Goal: Task Accomplishment & Management: Use online tool/utility

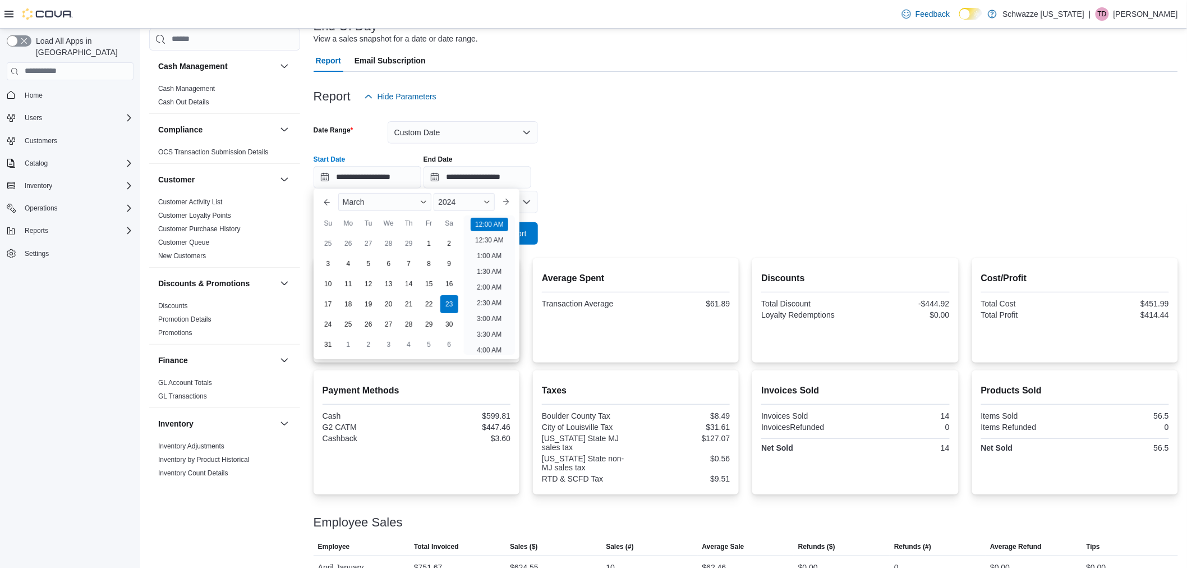
scroll to position [35, 0]
click at [720, 178] on div "**********" at bounding box center [746, 167] width 865 height 43
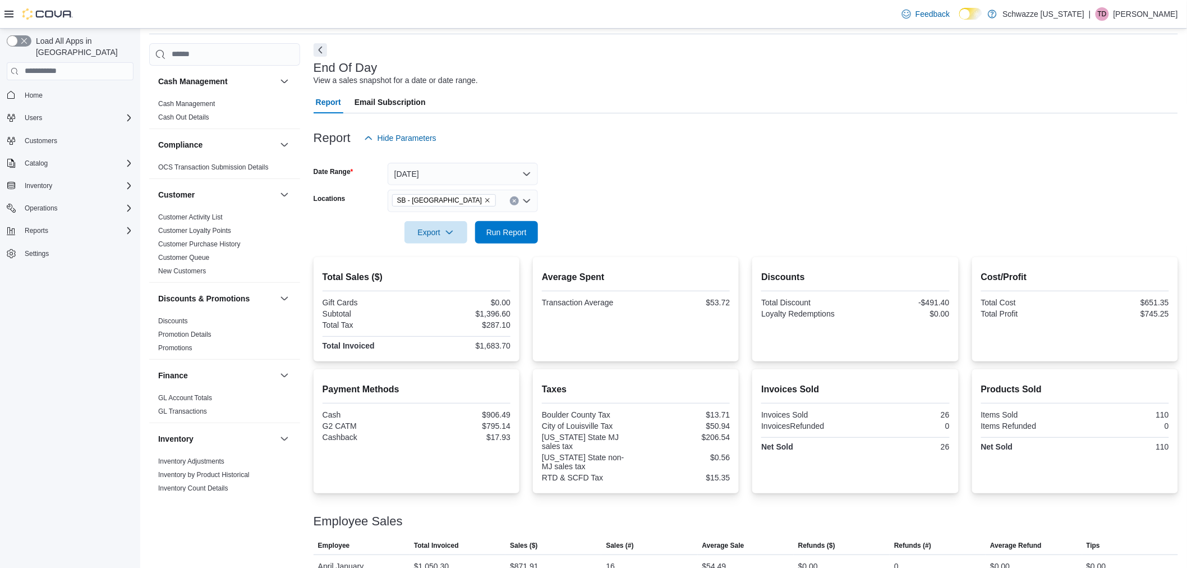
scroll to position [81, 0]
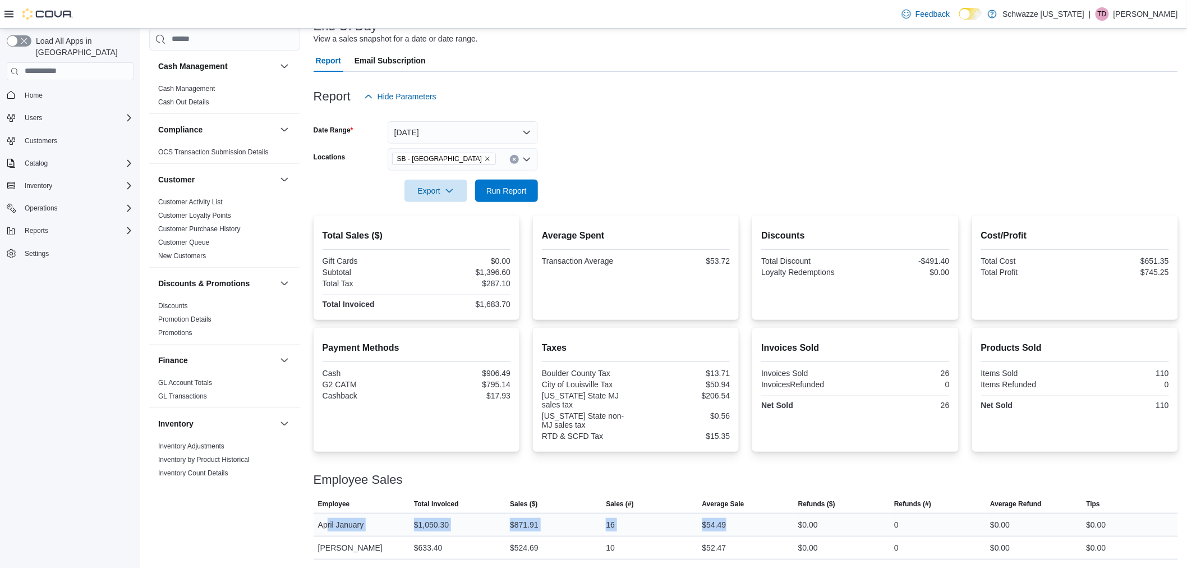
drag, startPoint x: 748, startPoint y: 529, endPoint x: 328, endPoint y: 526, distance: 420.3
click at [327, 527] on tr "Employee April January Total Invoiced $1,050.30 Sales ($) $871.91 Sales (#) 16 …" at bounding box center [746, 524] width 865 height 23
click at [764, 140] on form "Date Range Today Locations SB - Louisville Export Run Report" at bounding box center [746, 155] width 865 height 94
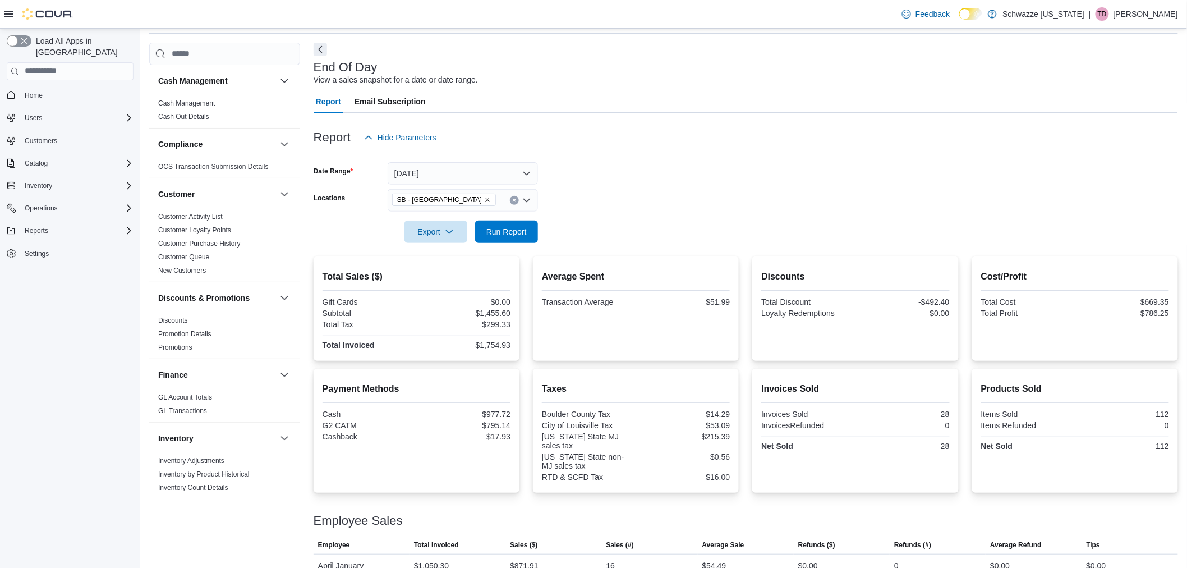
scroll to position [81, 0]
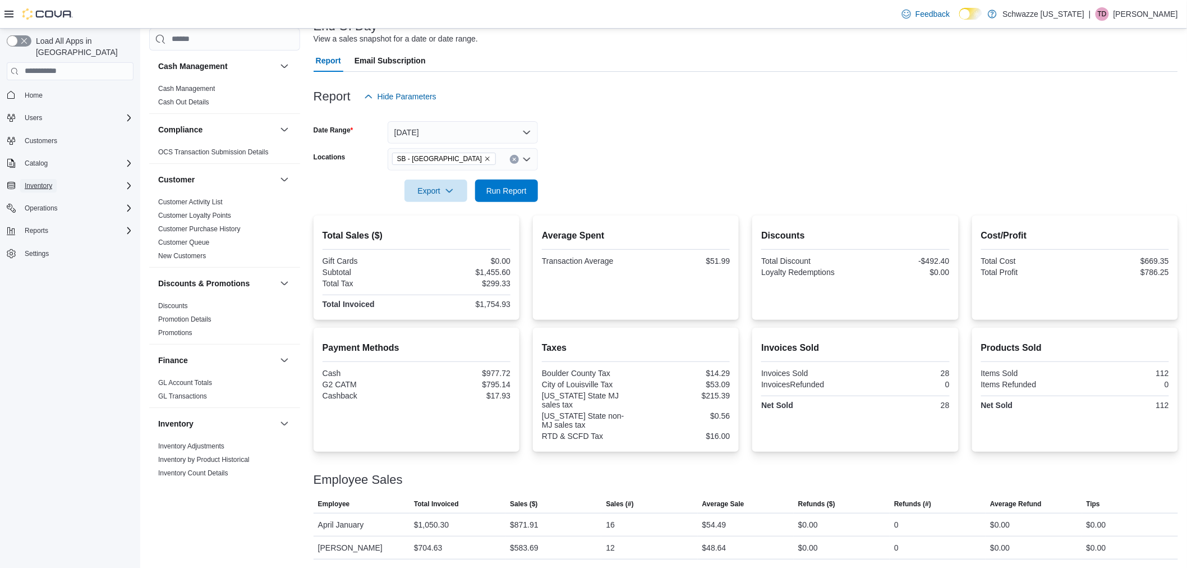
click at [51, 181] on span "Inventory" at bounding box center [38, 185] width 27 height 9
click at [516, 191] on span "Run Report" at bounding box center [506, 190] width 40 height 11
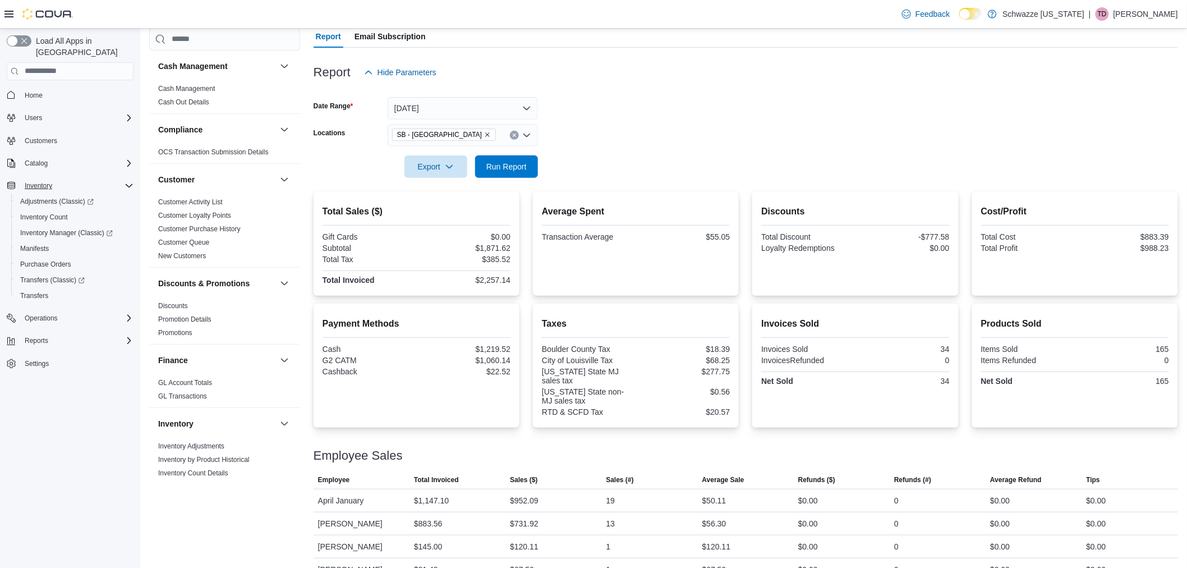
scroll to position [127, 0]
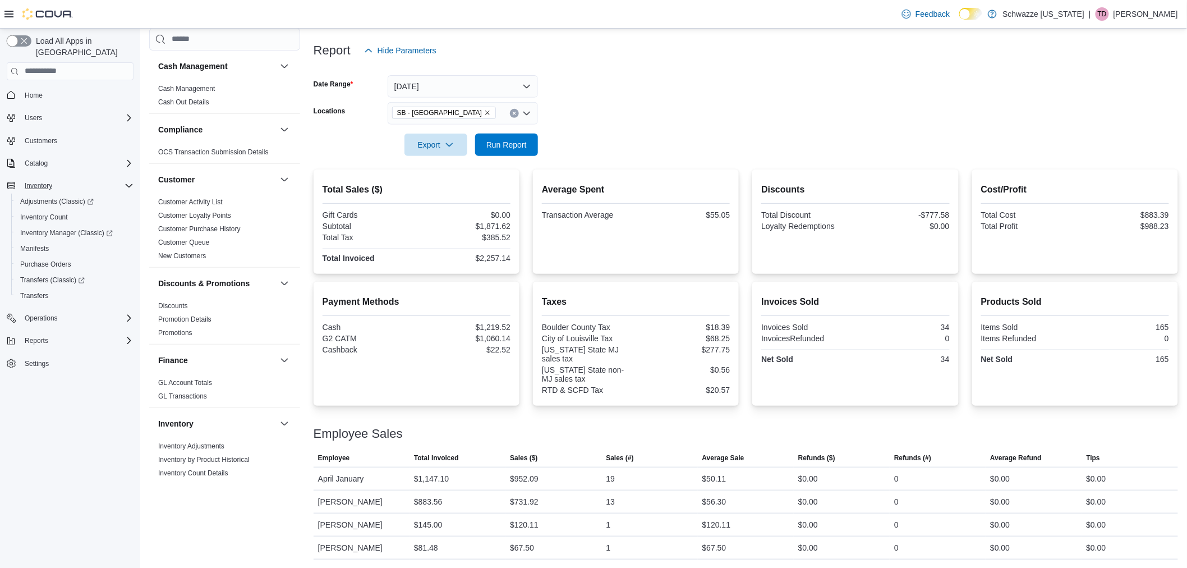
click at [22, 40] on button "button" at bounding box center [19, 40] width 25 height 11
click at [26, 41] on button "button" at bounding box center [19, 40] width 25 height 11
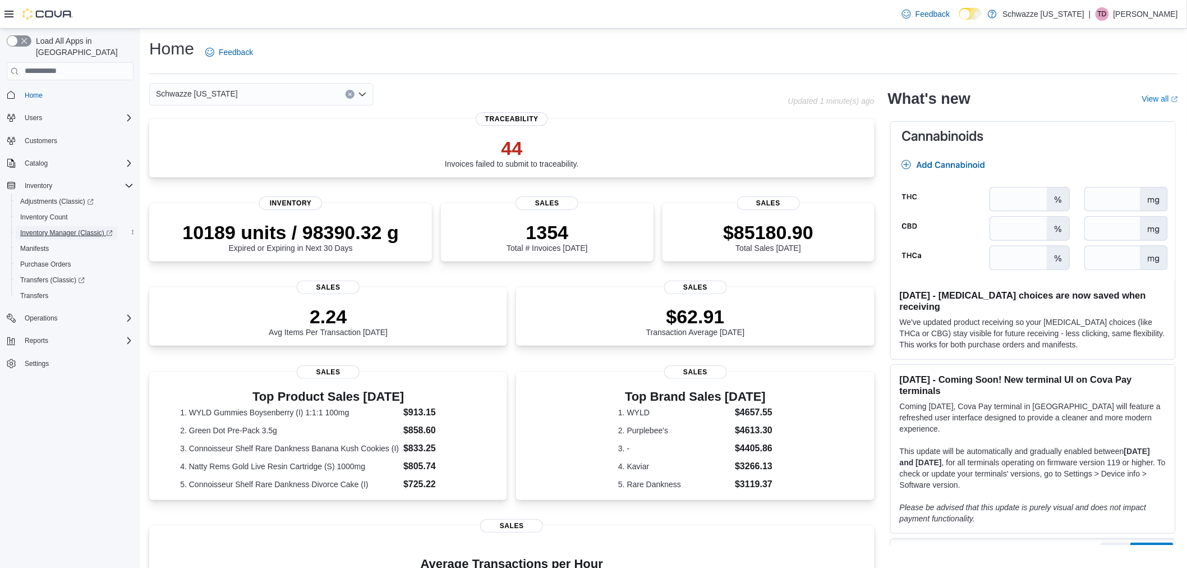
click at [59, 228] on span "Inventory Manager (Classic)" at bounding box center [66, 232] width 93 height 9
click at [26, 46] on button "button" at bounding box center [19, 40] width 25 height 11
click at [59, 197] on span "Adjustments (Classic)" at bounding box center [52, 201] width 65 height 9
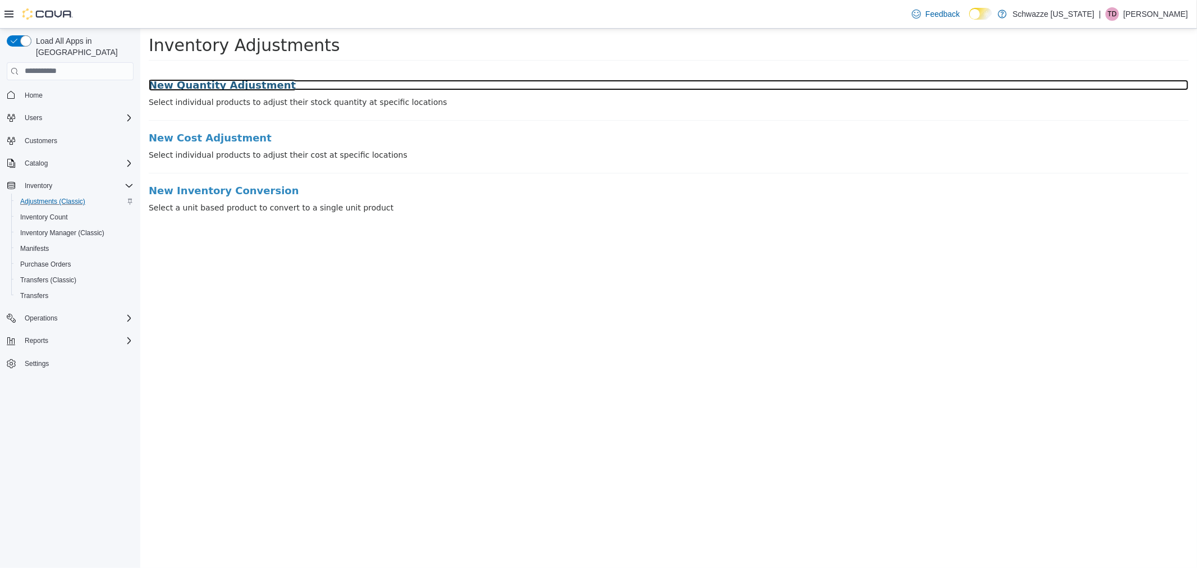
click at [183, 85] on h3 "New Quantity Adjustment" at bounding box center [668, 84] width 1040 height 11
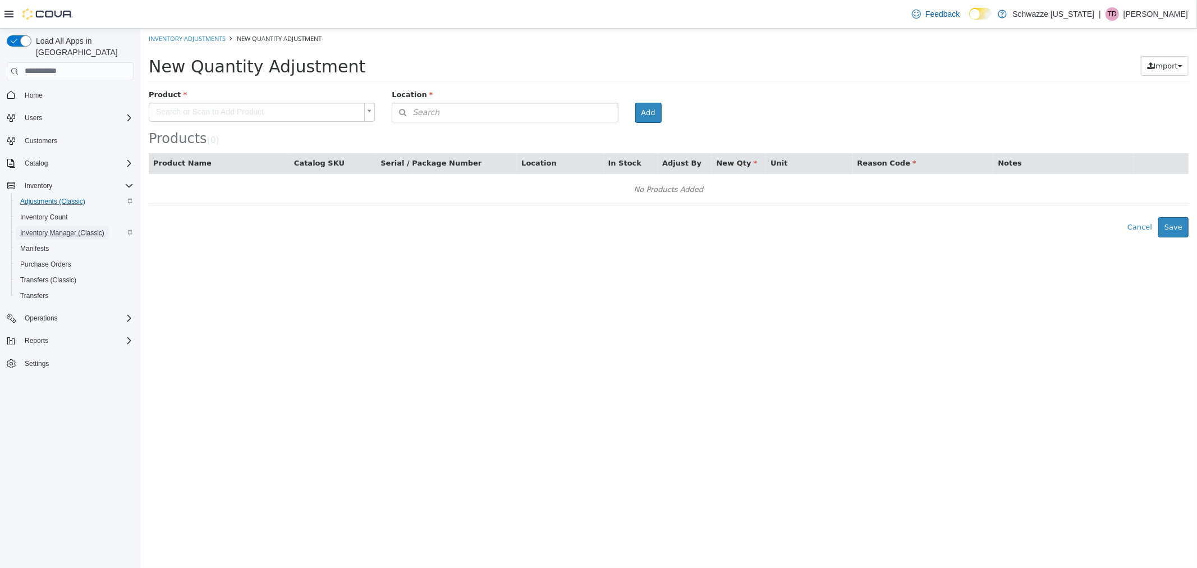
click at [57, 228] on span "Inventory Manager (Classic)" at bounding box center [62, 232] width 84 height 9
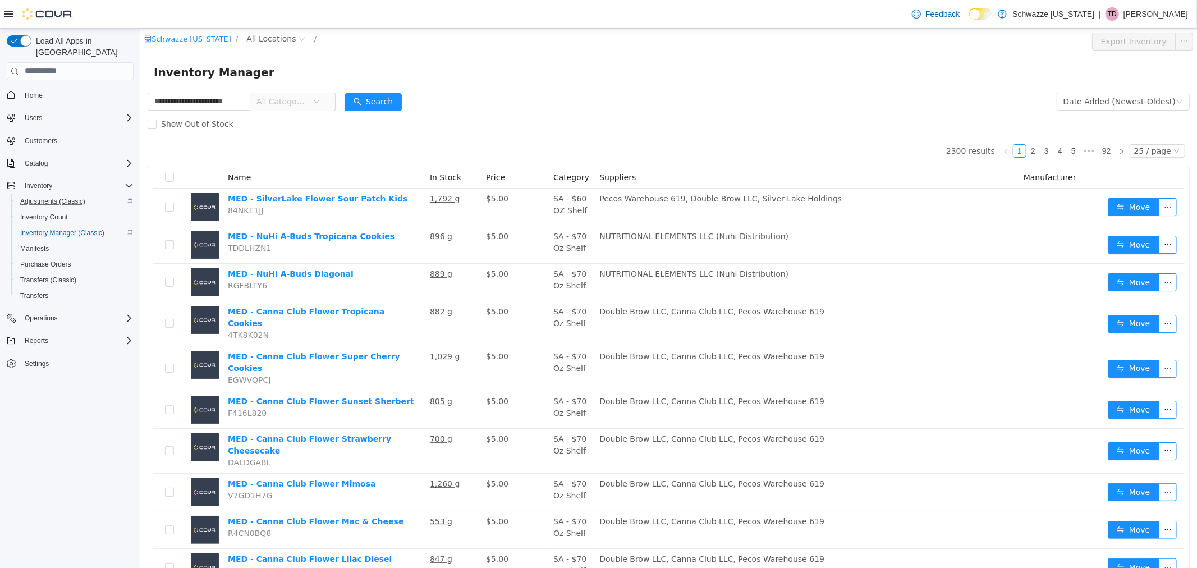
type input "**********"
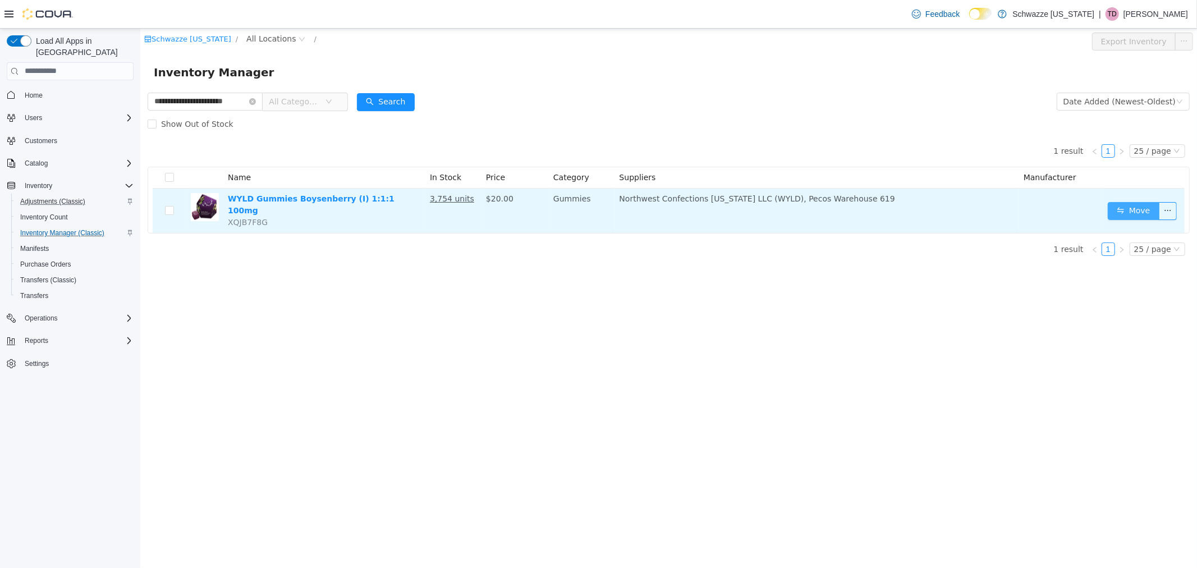
click at [1128, 205] on button "Move" at bounding box center [1133, 210] width 52 height 18
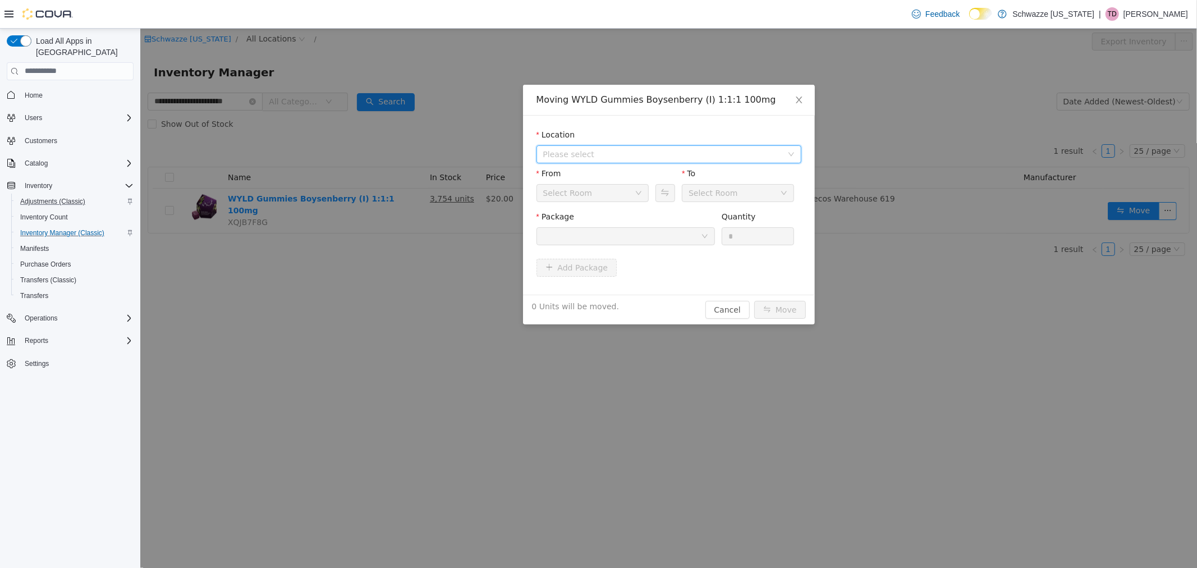
click at [610, 157] on span "Please select" at bounding box center [662, 153] width 239 height 11
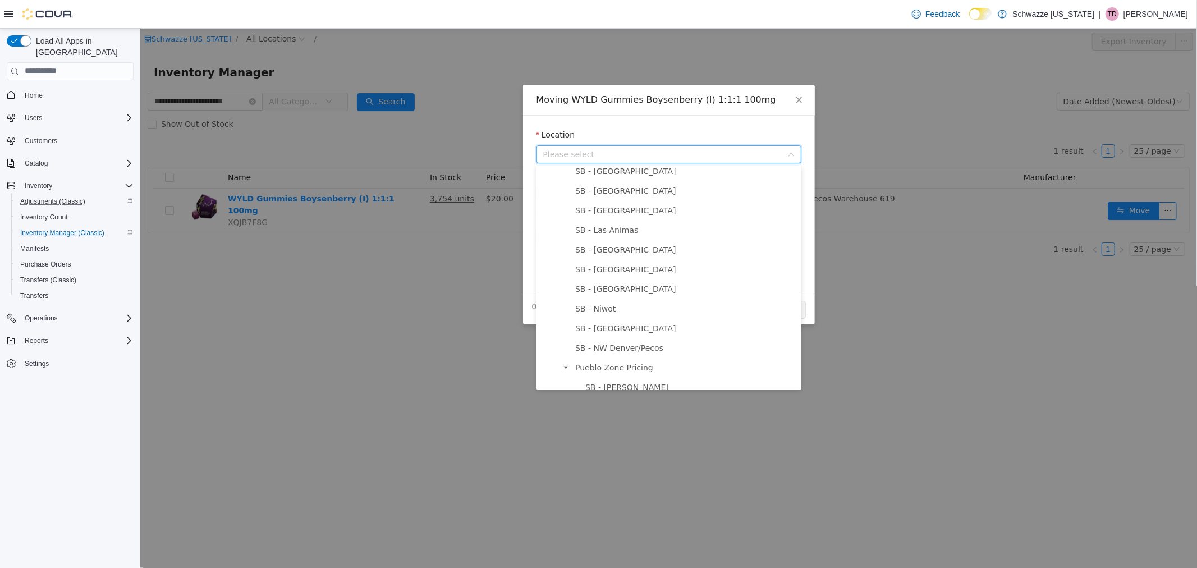
scroll to position [436, 0]
click at [621, 245] on span "SB - [GEOGRAPHIC_DATA]" at bounding box center [625, 249] width 101 height 9
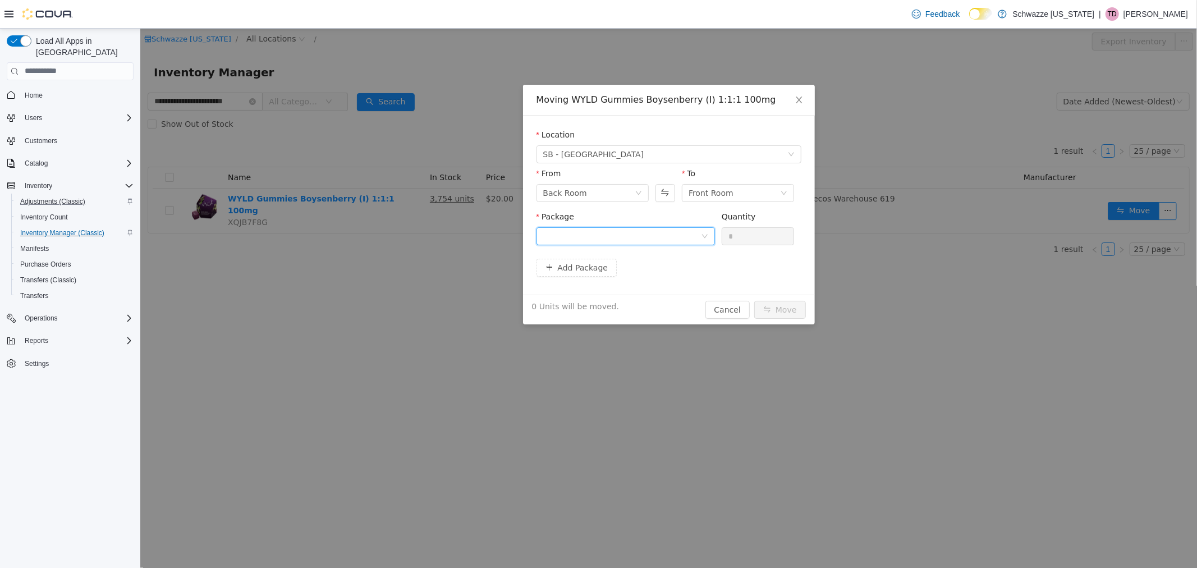
click at [670, 233] on div at bounding box center [622, 235] width 158 height 17
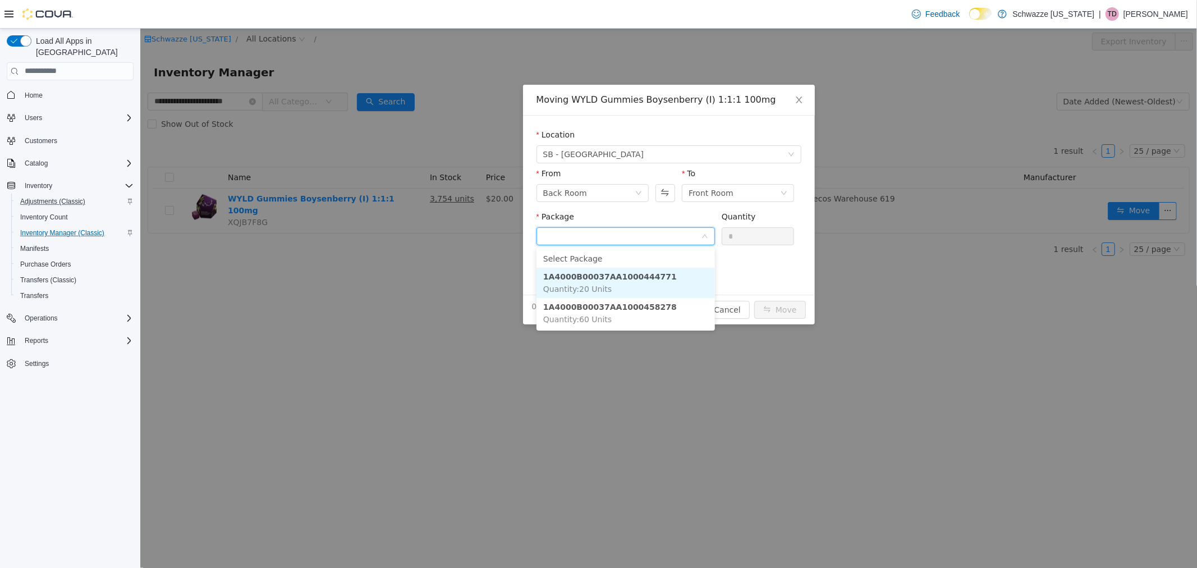
click at [662, 276] on li "1A4000B00037AA1000444771 Quantity : 20 Units" at bounding box center [625, 282] width 178 height 30
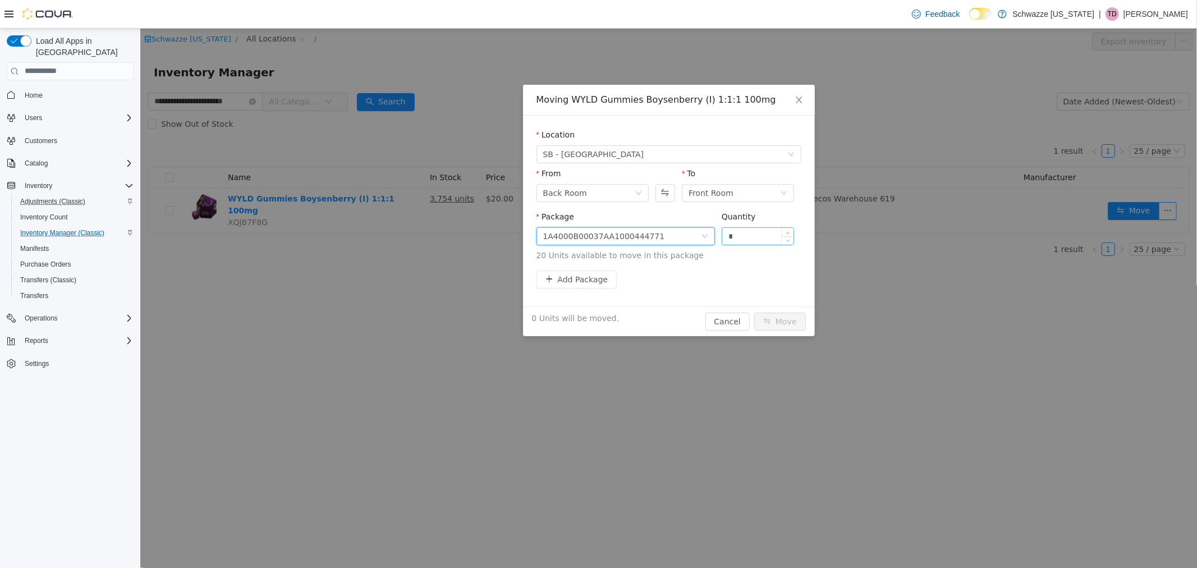
click at [740, 232] on input "*" at bounding box center [758, 235] width 72 height 17
type input "**"
click at [781, 316] on button "Move" at bounding box center [780, 321] width 52 height 18
